Goal: Transaction & Acquisition: Purchase product/service

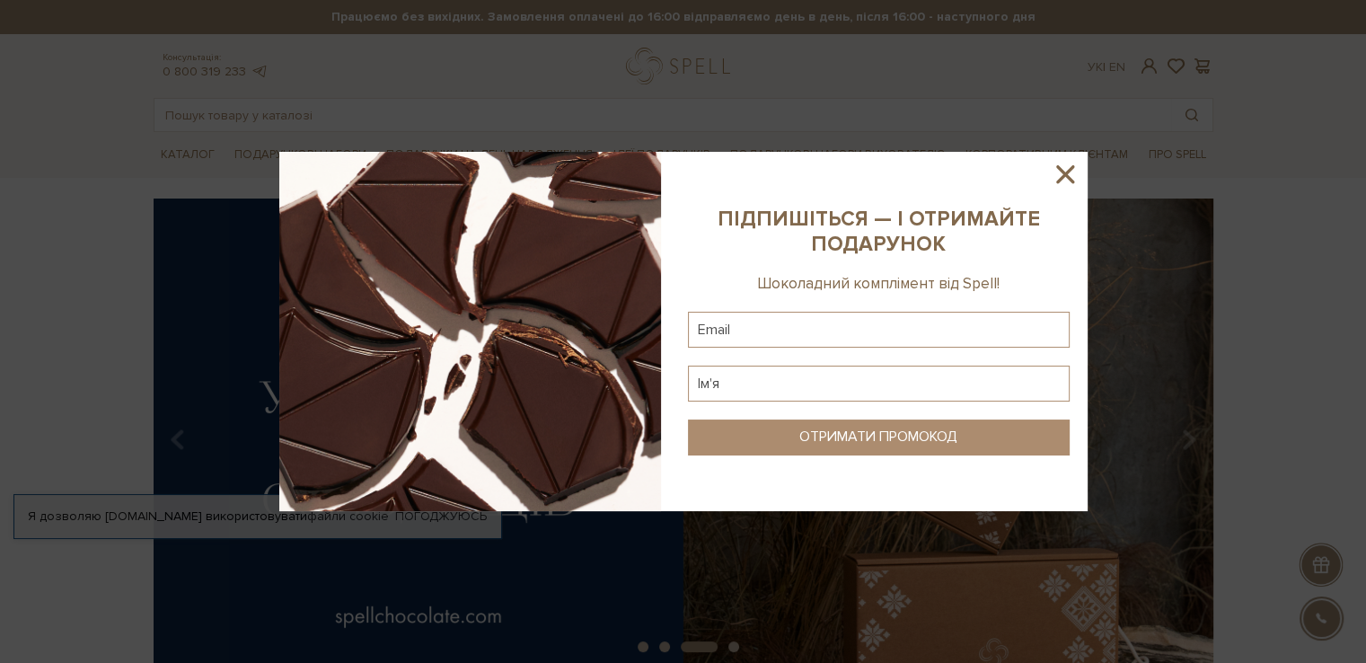
click at [194, 152] on div at bounding box center [683, 331] width 1366 height 663
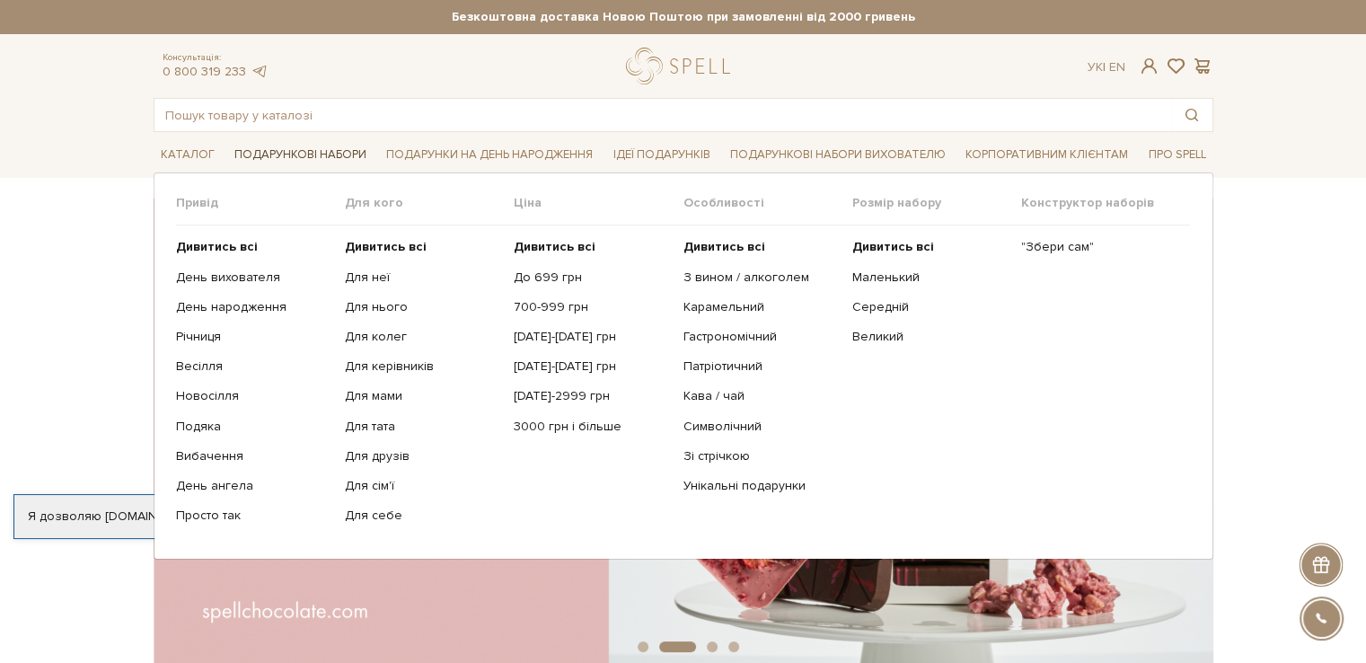
click at [304, 163] on link "Подарункові набори" at bounding box center [300, 155] width 146 height 28
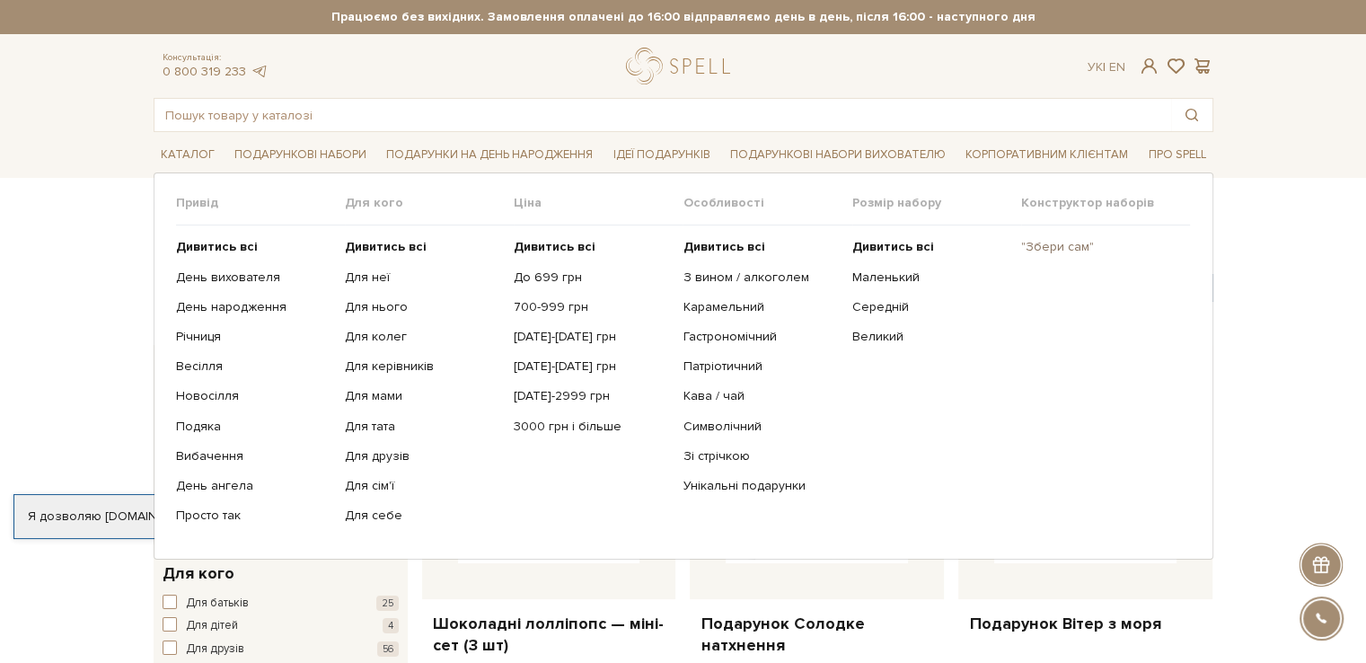
click at [1072, 249] on link ""Збери сам"" at bounding box center [1098, 247] width 155 height 16
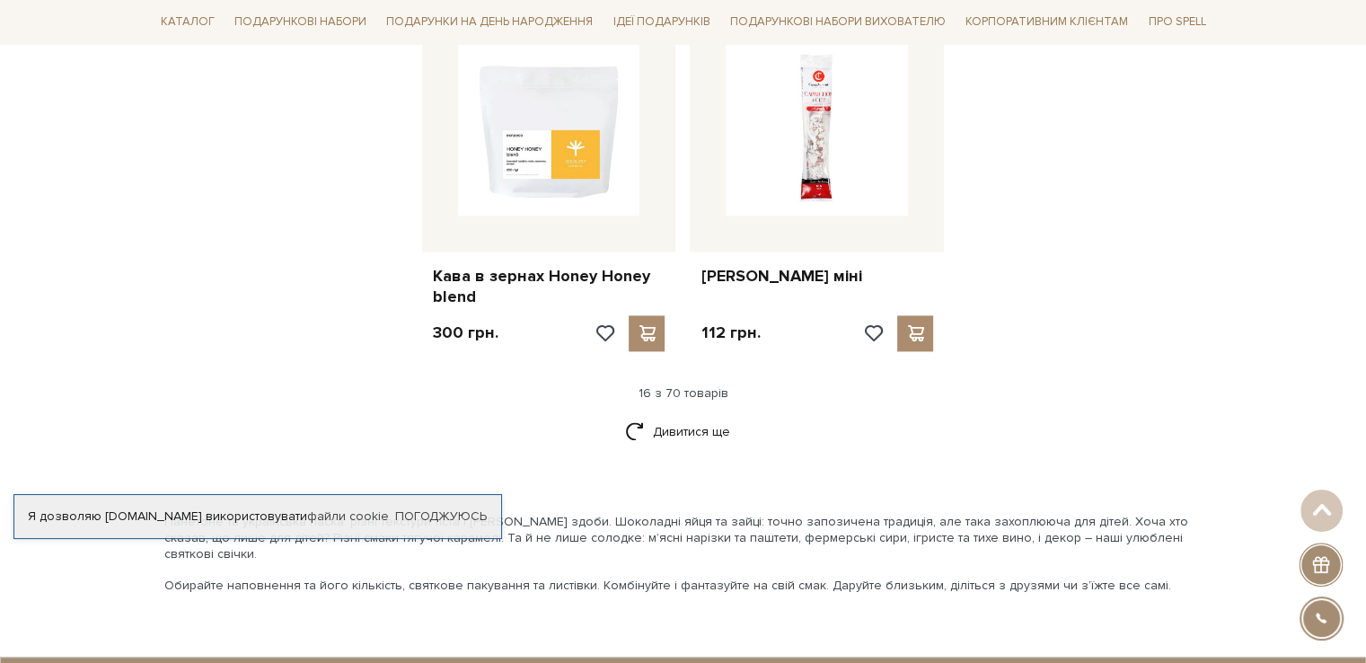
scroll to position [2335, 0]
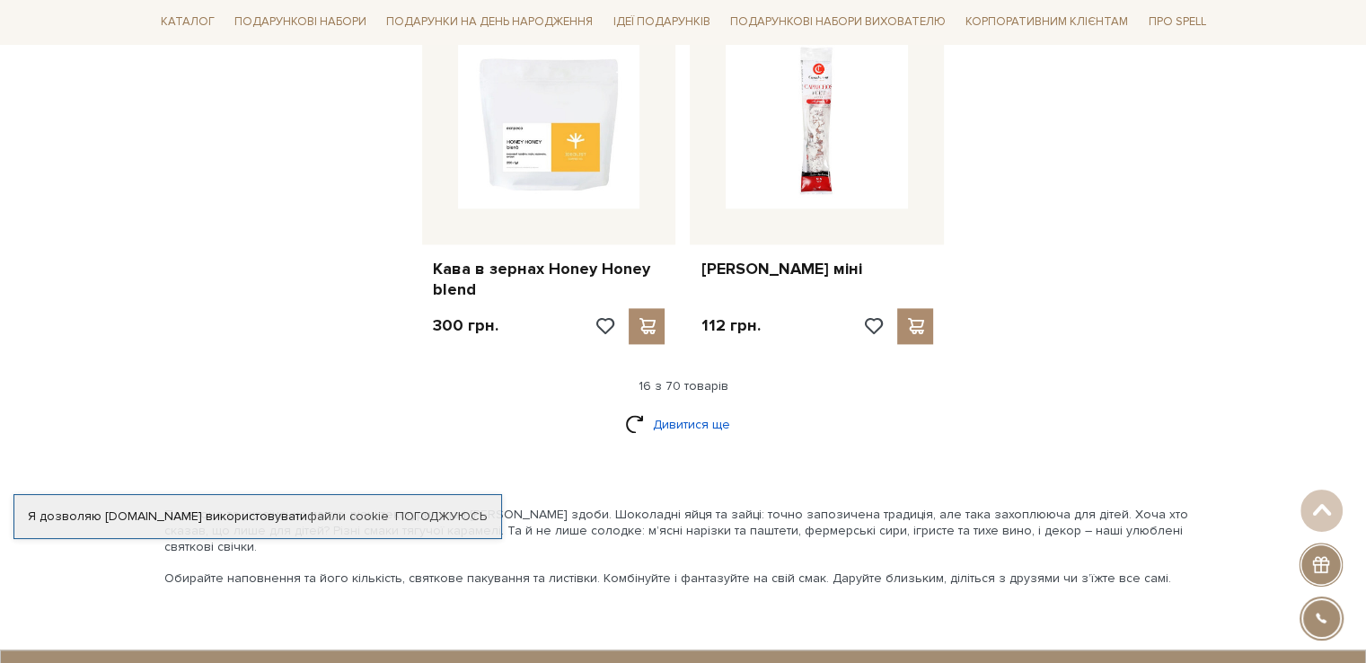
click at [706, 409] on link "Дивитися ще" at bounding box center [683, 424] width 117 height 31
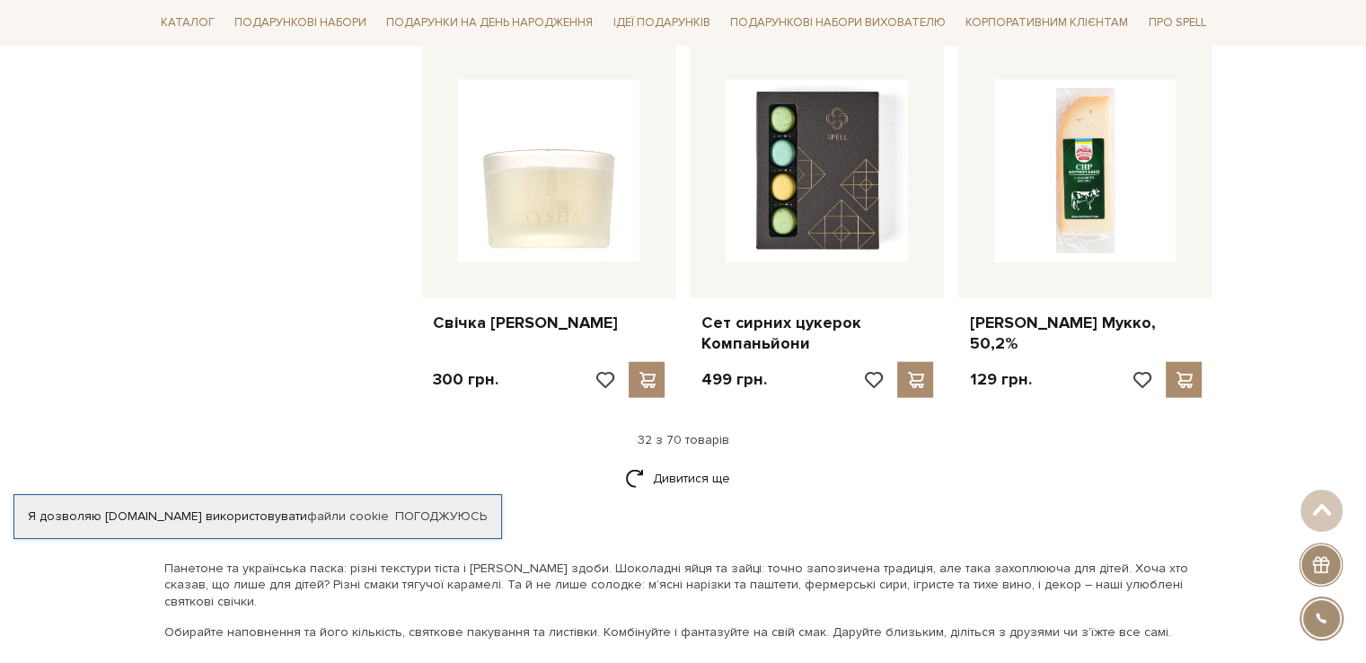
scroll to position [4221, 0]
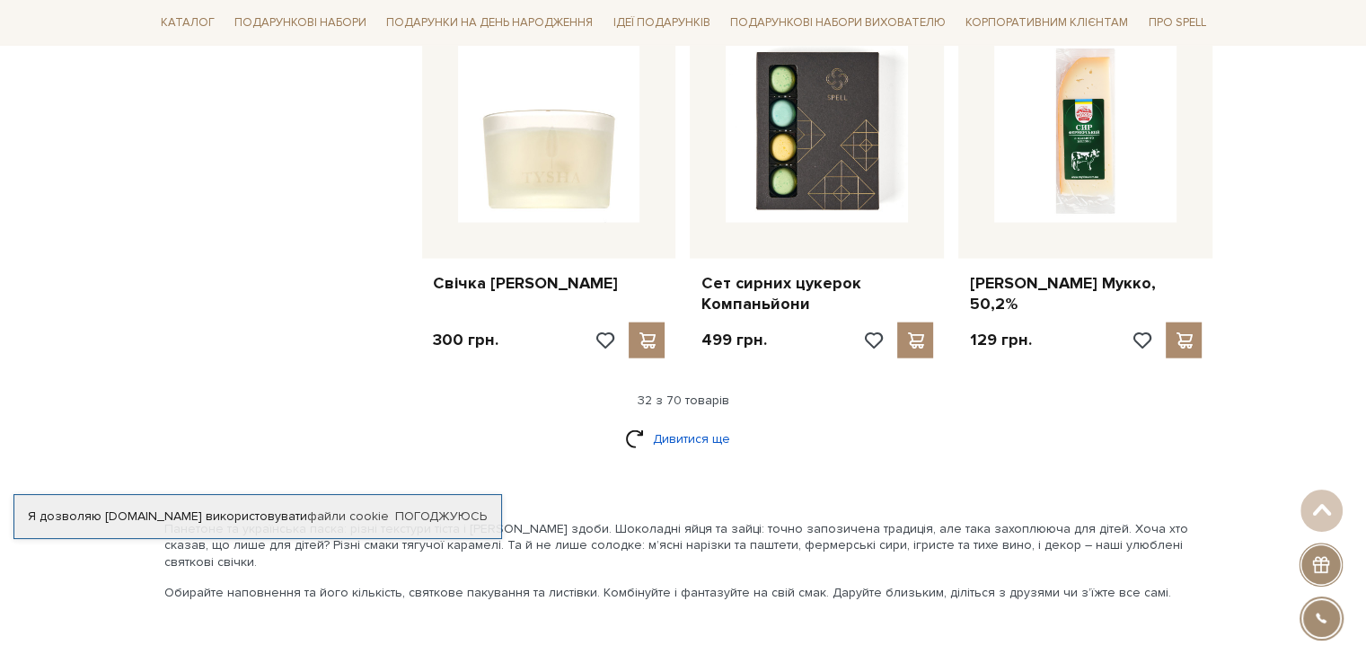
click at [672, 423] on link "Дивитися ще" at bounding box center [683, 438] width 117 height 31
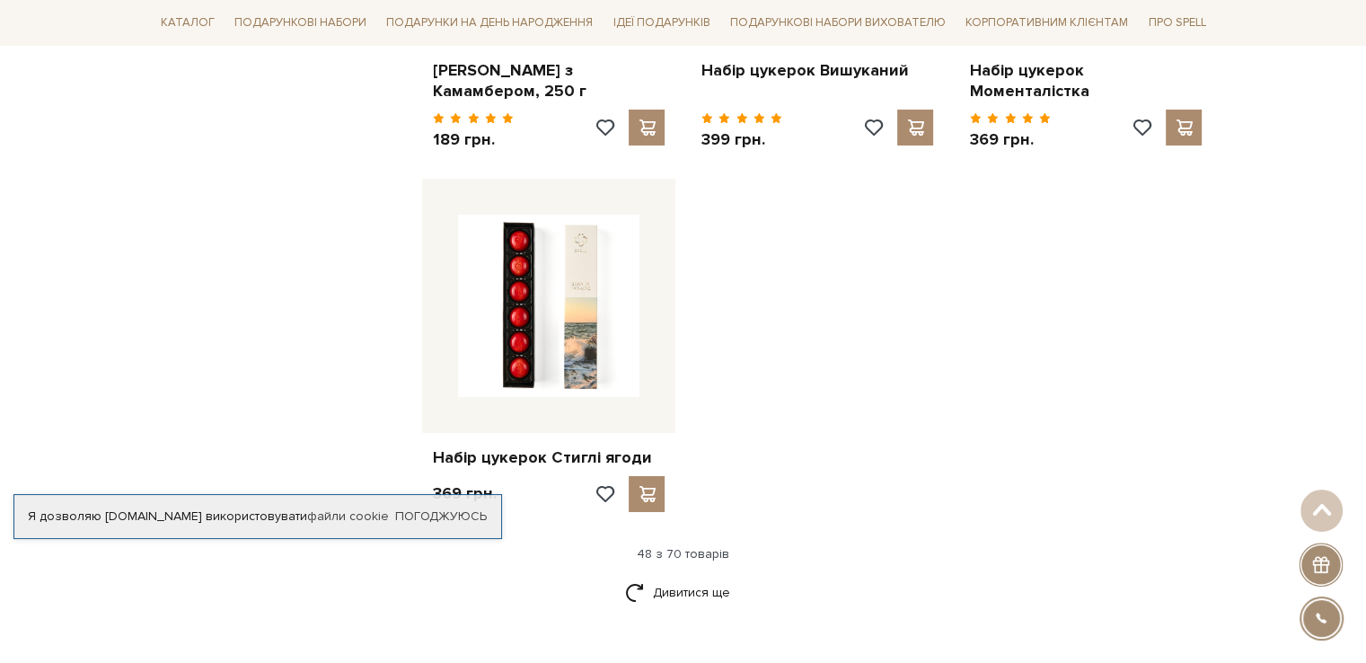
scroll to position [6377, 0]
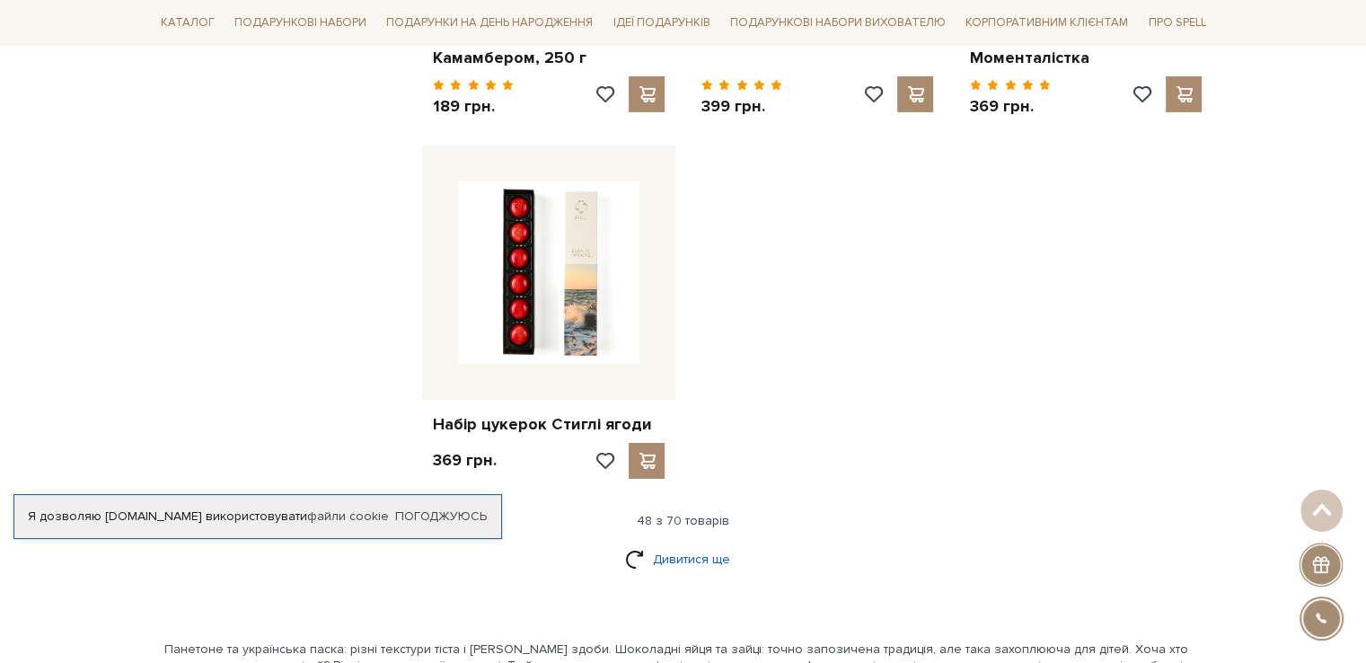
click at [715, 543] on link "Дивитися ще" at bounding box center [683, 558] width 117 height 31
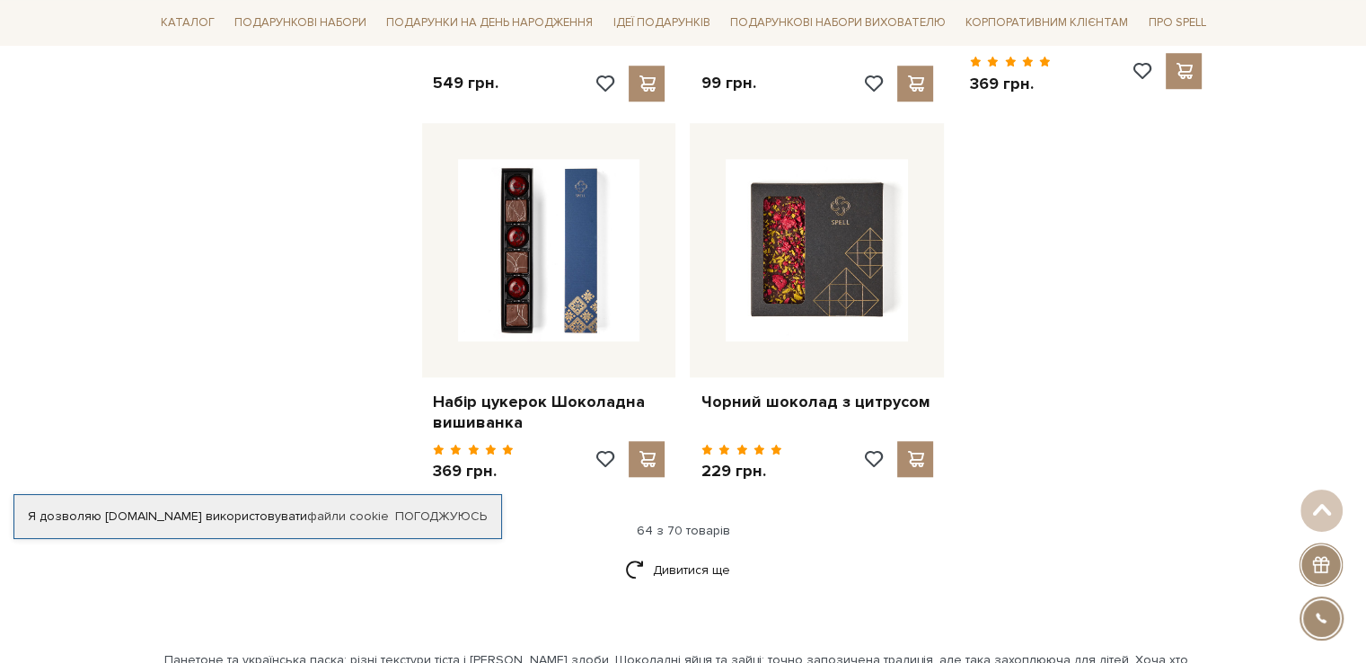
scroll to position [8353, 0]
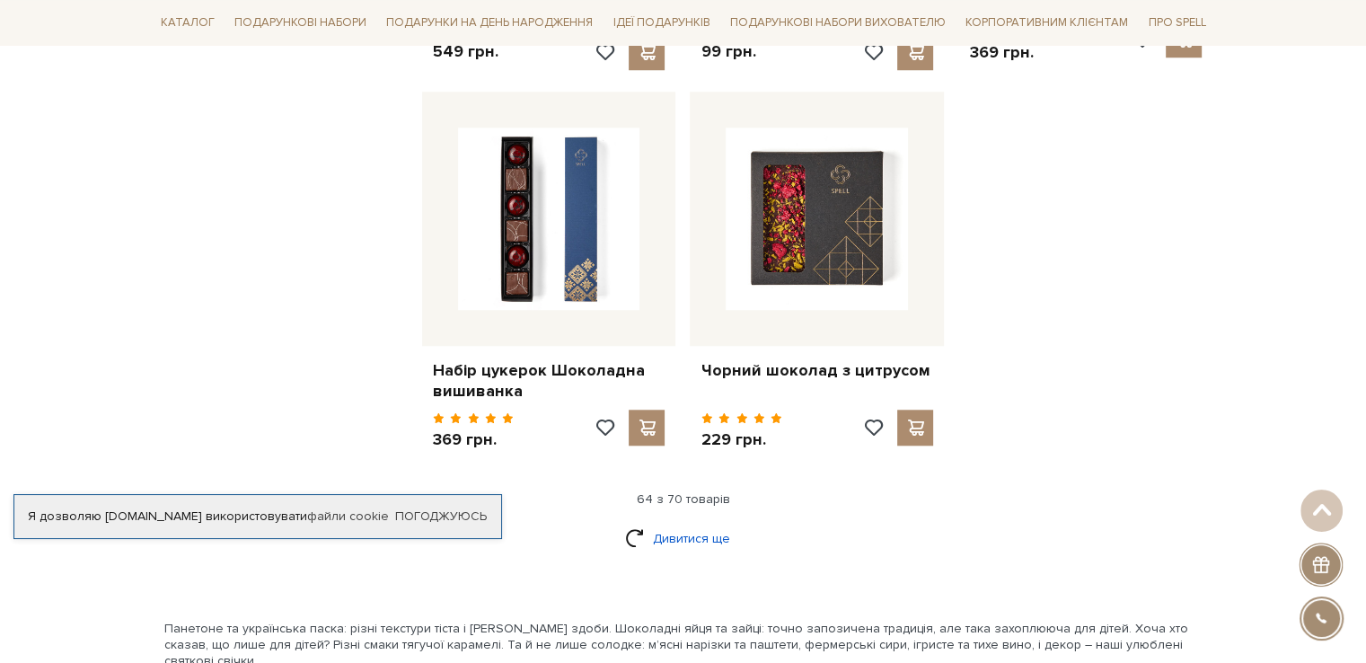
click at [668, 523] on link "Дивитися ще" at bounding box center [683, 538] width 117 height 31
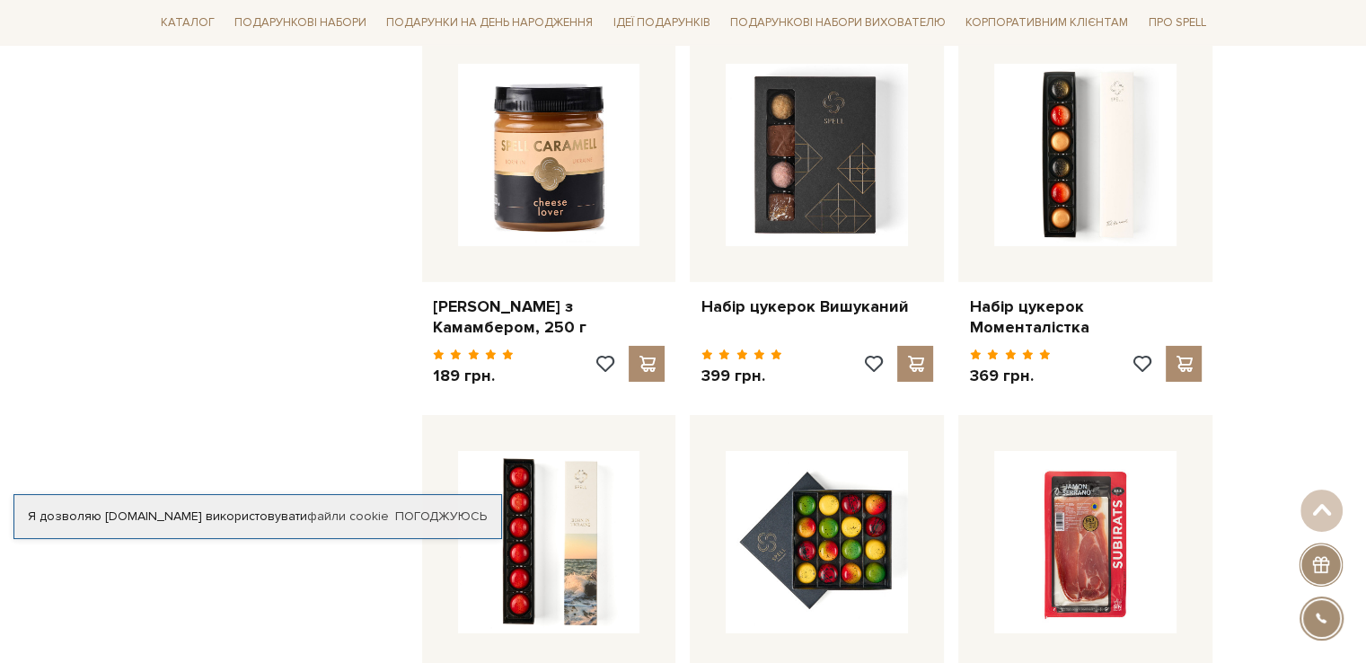
scroll to position [5658, 0]
